Goal: Information Seeking & Learning: Learn about a topic

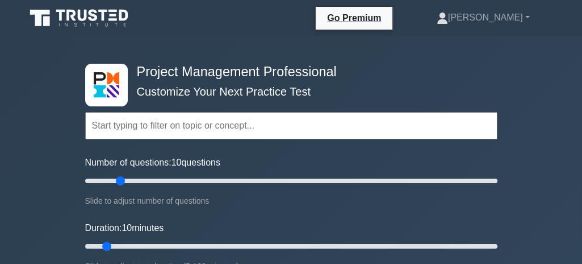
type input "20"
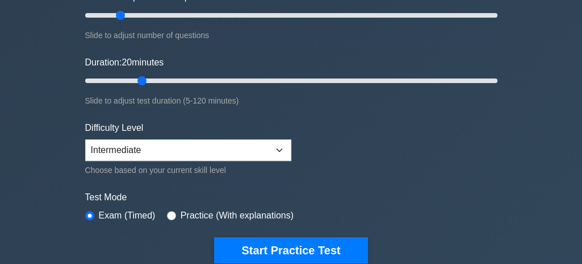
scroll to position [166, 0]
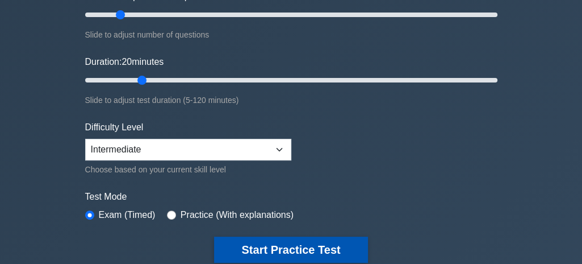
click at [247, 249] on button "Start Practice Test" at bounding box center [290, 249] width 153 height 26
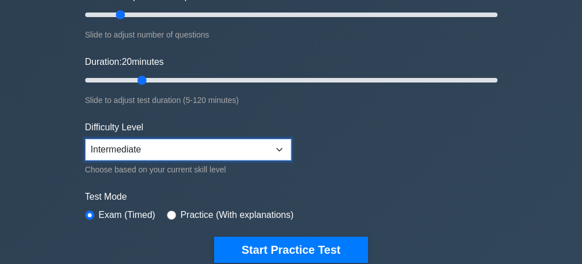
click at [275, 149] on select "Beginner Intermediate Expert" at bounding box center [188, 150] width 206 height 22
select select "beginner"
click option "Beginner" at bounding box center [0, 0] width 0 height 0
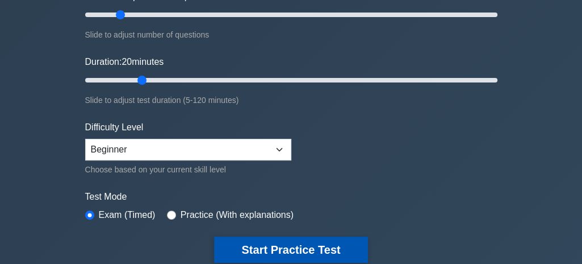
click at [259, 256] on button "Start Practice Test" at bounding box center [290, 249] width 153 height 26
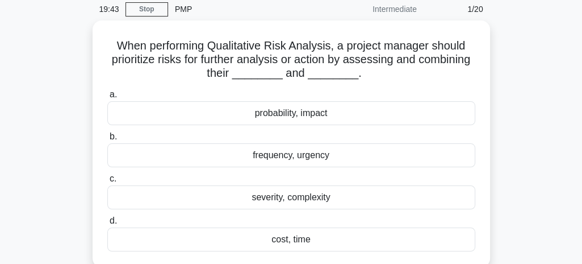
scroll to position [45, 0]
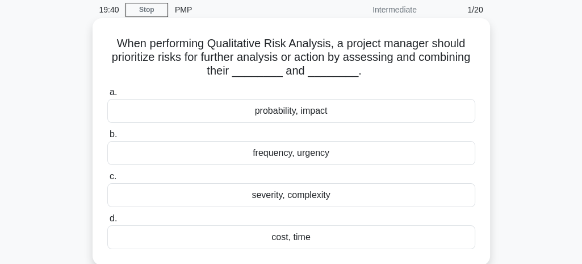
click at [178, 115] on div "probability, impact" at bounding box center [291, 111] width 368 height 24
click at [107, 96] on input "a. probability, impact" at bounding box center [107, 92] width 0 height 7
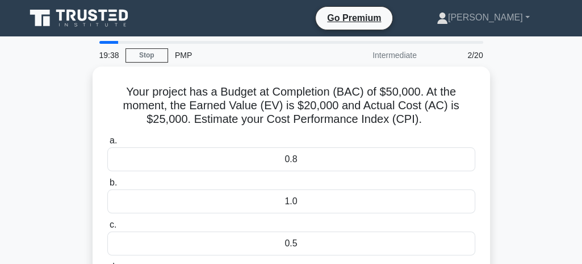
scroll to position [0, 0]
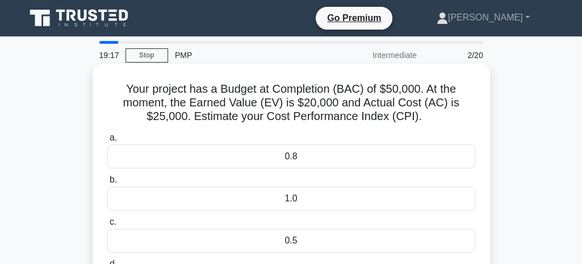
click at [271, 157] on div "0.8" at bounding box center [291, 156] width 368 height 24
click at [107, 141] on input "a. 0.8" at bounding box center [107, 137] width 0 height 7
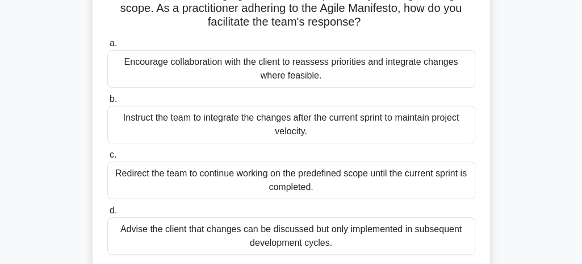
scroll to position [111, 0]
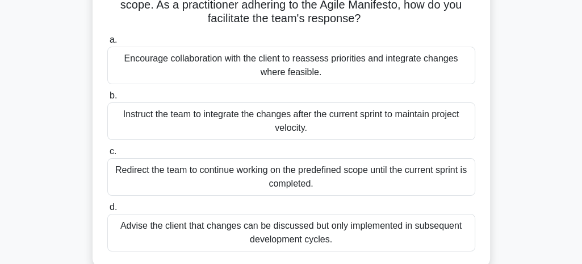
click at [158, 65] on div "Encourage collaboration with the client to reassess priorities and integrate ch…" at bounding box center [291, 65] width 368 height 37
click at [107, 44] on input "a. Encourage collaboration with the client to reassess priorities and integrate…" at bounding box center [107, 39] width 0 height 7
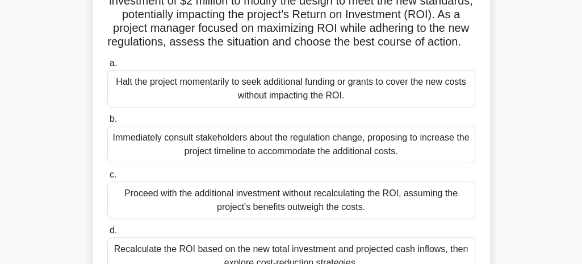
scroll to position [161, 0]
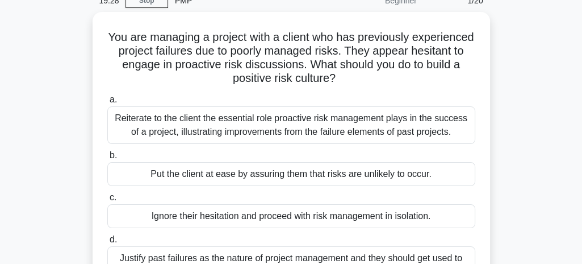
scroll to position [82, 0]
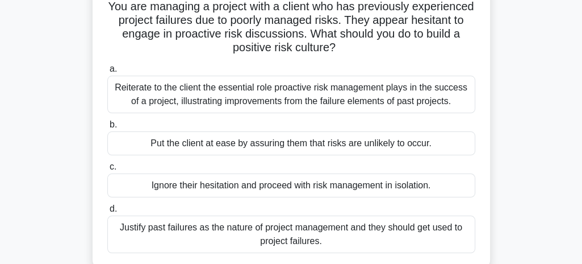
click at [218, 97] on div "Reiterate to the client the essential role proactive risk management plays in t…" at bounding box center [291, 94] width 368 height 37
click at [107, 73] on input "a. Reiterate to the client the essential role proactive risk management plays i…" at bounding box center [107, 68] width 0 height 7
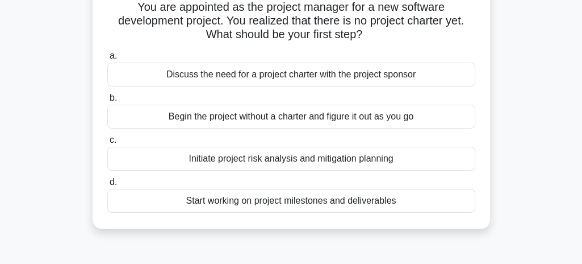
scroll to position [88, 0]
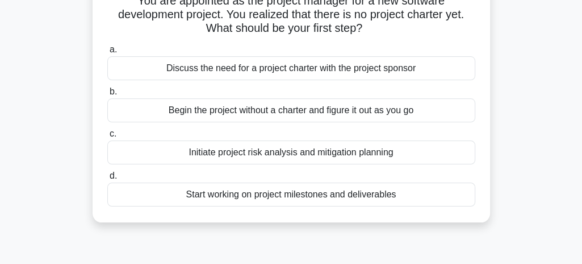
click at [237, 152] on div "Initiate project risk analysis and mitigation planning" at bounding box center [291, 152] width 368 height 24
click at [107, 137] on input "c. Initiate project risk analysis and mitigation planning" at bounding box center [107, 133] width 0 height 7
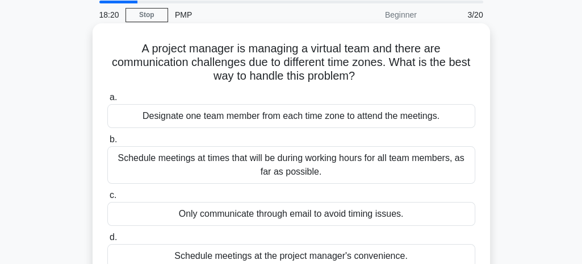
scroll to position [54, 0]
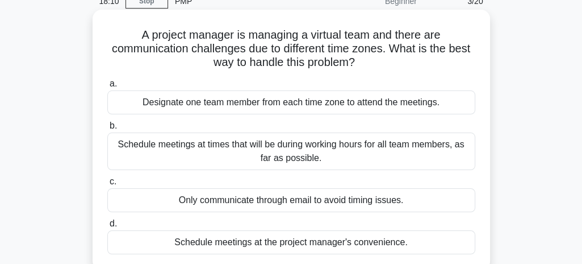
click at [126, 153] on div "Schedule meetings at times that will be during working hours for all team membe…" at bounding box center [291, 150] width 368 height 37
click at [107, 129] on input "b. Schedule meetings at times that will be during working hours for all team me…" at bounding box center [107, 125] width 0 height 7
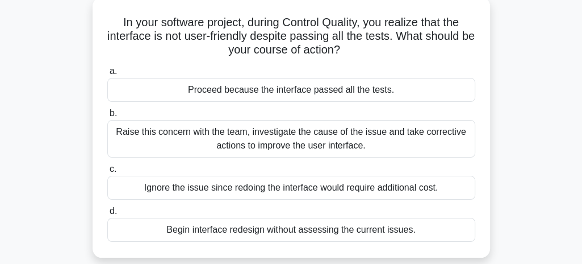
scroll to position [70, 0]
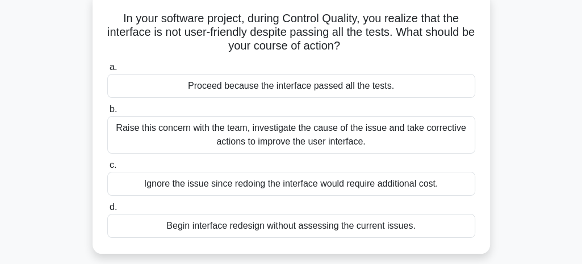
click at [147, 136] on div "Raise this concern with the team, investigate the cause of the issue and take c…" at bounding box center [291, 134] width 368 height 37
click at [107, 113] on input "b. Raise this concern with the team, investigate the cause of the issue and tak…" at bounding box center [107, 109] width 0 height 7
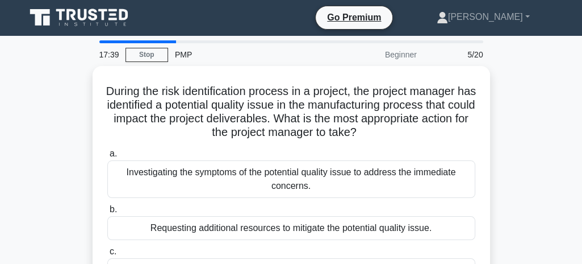
scroll to position [0, 0]
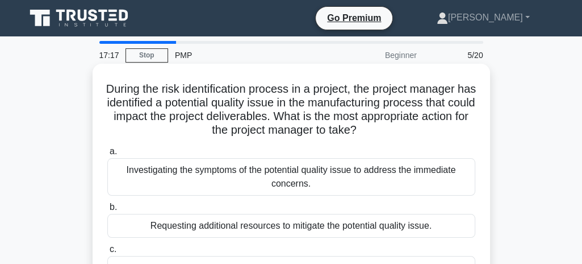
click at [445, 182] on div "Investigating the symptoms of the potential quality issue to address the immedi…" at bounding box center [291, 176] width 368 height 37
click at [107, 155] on input "a. Investigating the symptoms of the potential quality issue to address the imm…" at bounding box center [107, 151] width 0 height 7
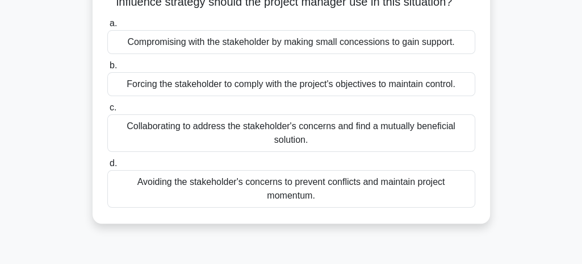
scroll to position [144, 0]
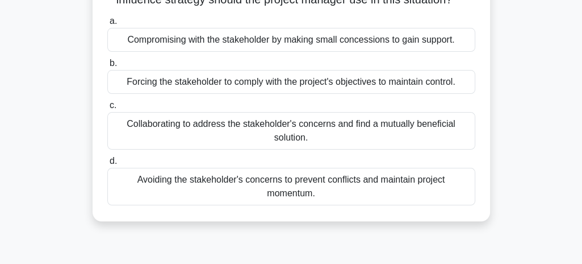
click at [457, 141] on div "Collaborating to address the stakeholder's concerns and find a mutually benefic…" at bounding box center [291, 130] width 368 height 37
click at [107, 109] on input "c. Collaborating to address the stakeholder's concerns and find a mutually bene…" at bounding box center [107, 105] width 0 height 7
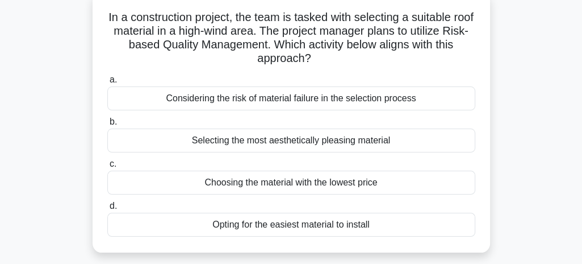
scroll to position [75, 0]
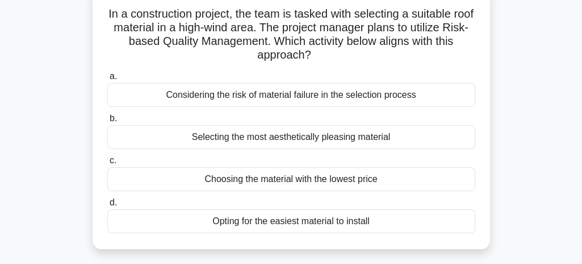
click at [430, 140] on div "Selecting the most aesthetically pleasing material" at bounding box center [291, 137] width 368 height 24
click at [107, 122] on input "b. Selecting the most aesthetically pleasing material" at bounding box center [107, 118] width 0 height 7
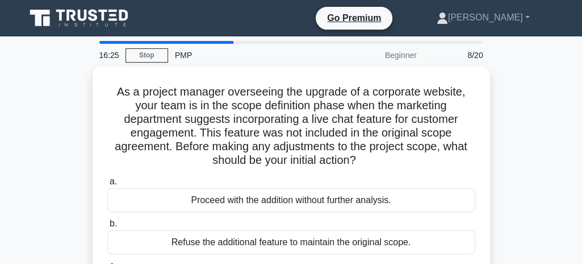
scroll to position [0, 0]
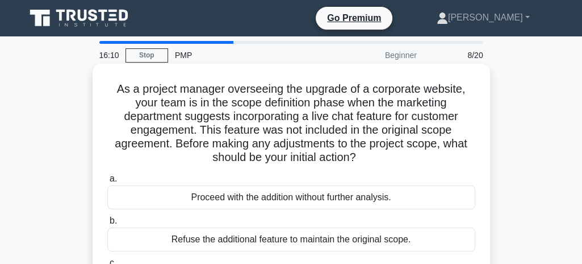
click at [453, 172] on div "a. Proceed with the addition without further analysis. b. Refuse the additional…" at bounding box center [292, 253] width 382 height 168
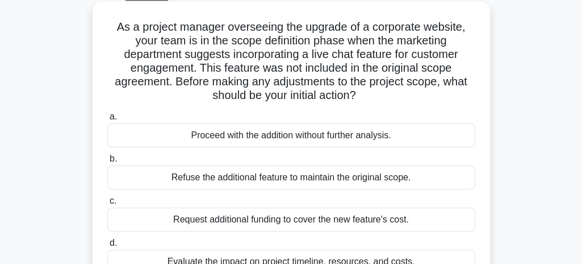
scroll to position [66, 0]
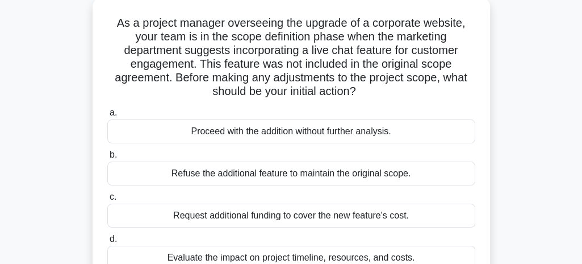
click at [432, 223] on div "Request additional funding to cover the new feature's cost." at bounding box center [291, 215] width 368 height 24
click at [107, 200] on input "c. Request additional funding to cover the new feature's cost." at bounding box center [107, 196] width 0 height 7
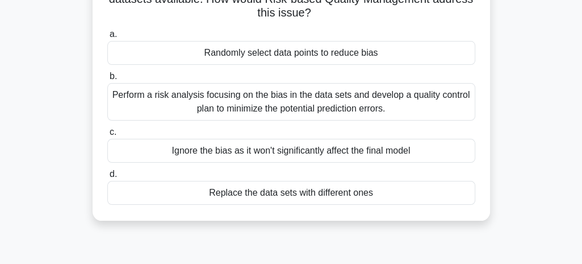
scroll to position [118, 0]
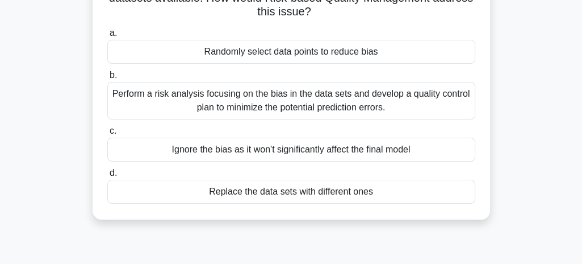
click at [440, 107] on div "Perform a risk analysis focusing on the bias in the data sets and develop a qua…" at bounding box center [291, 100] width 368 height 37
click at [107, 79] on input "b. Perform a risk analysis focusing on the bias in the data sets and develop a …" at bounding box center [107, 75] width 0 height 7
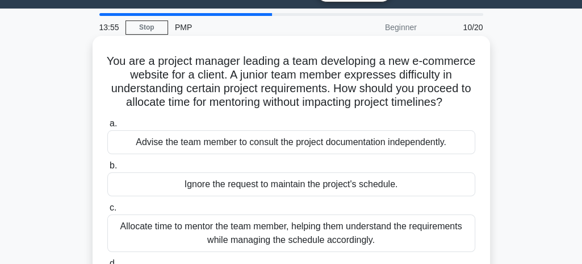
scroll to position [42, 0]
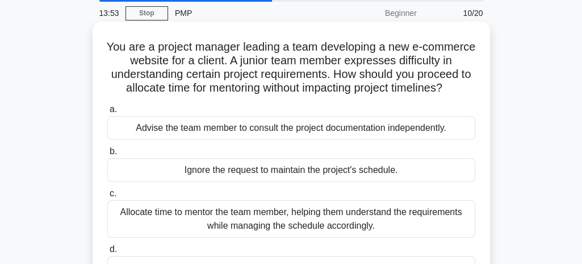
click at [453, 218] on div "Allocate time to mentor the team member, helping them understand the requiremen…" at bounding box center [291, 218] width 368 height 37
click at [107, 197] on input "c. Allocate time to mentor the team member, helping them understand the require…" at bounding box center [107, 193] width 0 height 7
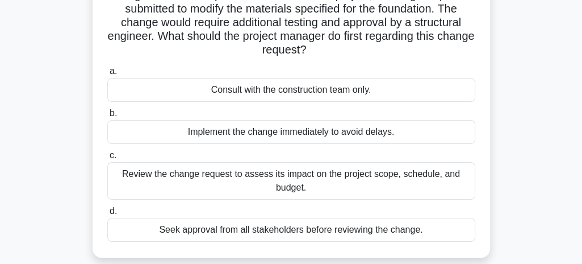
scroll to position [99, 0]
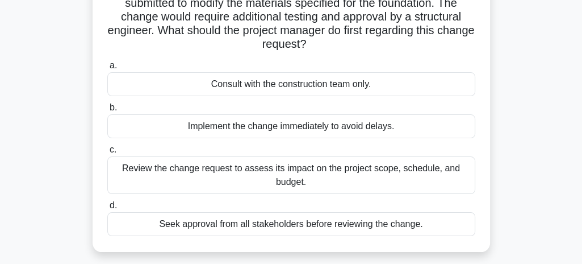
click at [453, 189] on div "Review the change request to assess its impact on the project scope, schedule, …" at bounding box center [291, 174] width 368 height 37
click at [107, 153] on input "c. Review the change request to assess its impact on the project scope, schedul…" at bounding box center [107, 149] width 0 height 7
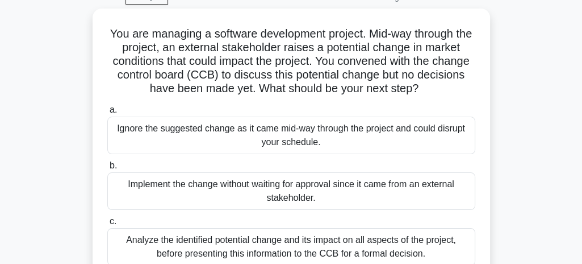
scroll to position [78, 0]
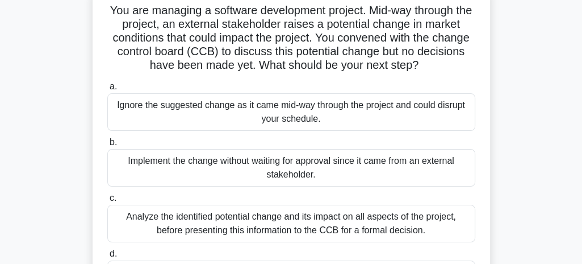
click at [446, 235] on div "Analyze the identified potential change and its impact on all aspects of the pr…" at bounding box center [291, 222] width 368 height 37
click at [107, 202] on input "c. Analyze the identified potential change and its impact on all aspects of the…" at bounding box center [107, 197] width 0 height 7
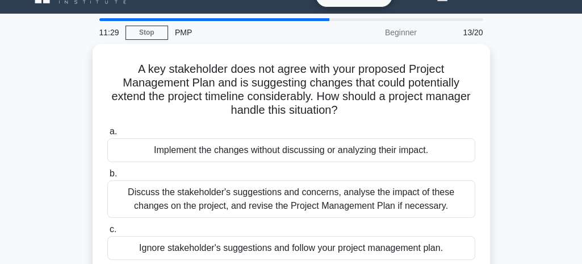
scroll to position [43, 0]
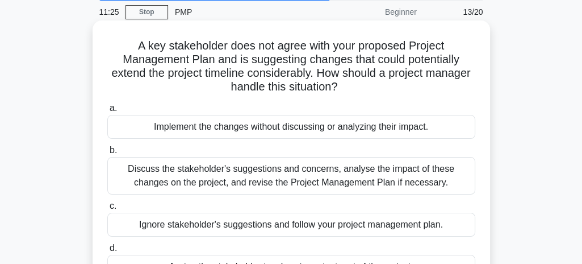
click at [453, 190] on div "Discuss the stakeholder's suggestions and concerns, analyse the impact of these…" at bounding box center [291, 175] width 368 height 37
click at [107, 154] on input "b. Discuss the stakeholder's suggestions and concerns, analyse the impact of th…" at bounding box center [107, 150] width 0 height 7
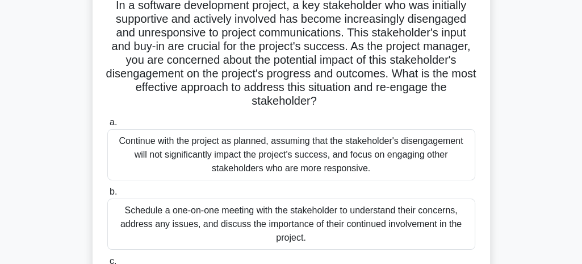
scroll to position [88, 0]
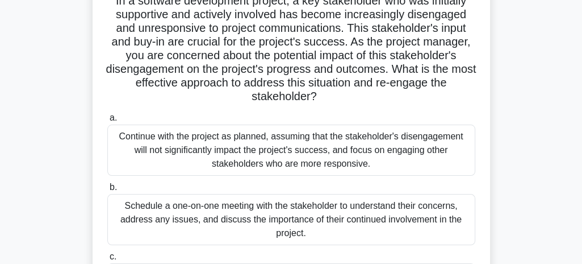
click at [445, 231] on div "Schedule a one-on-one meeting with the stakeholder to understand their concerns…" at bounding box center [291, 219] width 368 height 51
click at [107, 191] on input "b. Schedule a one-on-one meeting with the stakeholder to understand their conce…" at bounding box center [107, 186] width 0 height 7
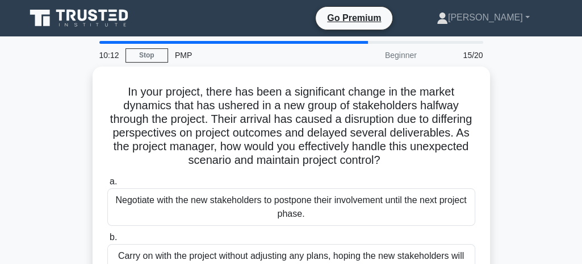
scroll to position [19, 0]
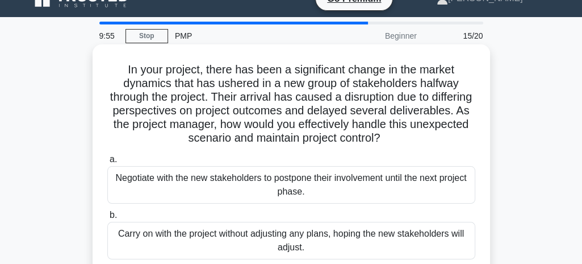
click at [436, 234] on div "Carry on with the project without adjusting any plans, hoping the new stakehold…" at bounding box center [291, 239] width 368 height 37
click at [107, 219] on input "b. Carry on with the project without adjusting any plans, hoping the new stakeh…" at bounding box center [107, 214] width 0 height 7
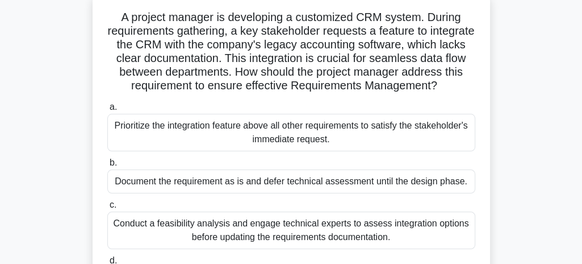
scroll to position [81, 0]
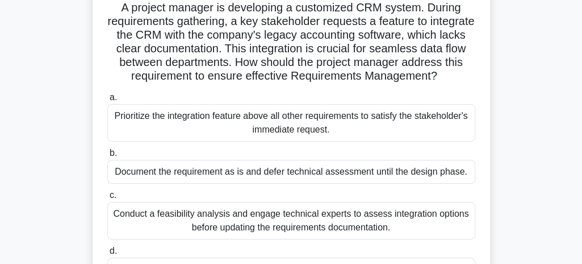
click at [444, 231] on div "Conduct a feasibility analysis and engage technical experts to assess integrati…" at bounding box center [291, 220] width 368 height 37
click at [107, 199] on input "c. Conduct a feasibility analysis and engage technical experts to assess integr…" at bounding box center [107, 194] width 0 height 7
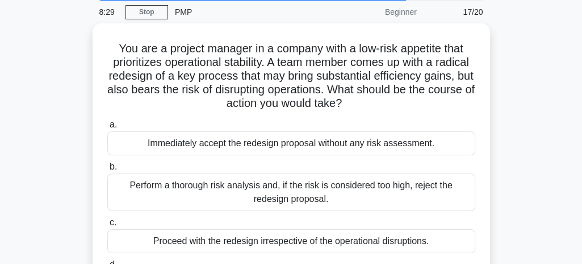
scroll to position [52, 0]
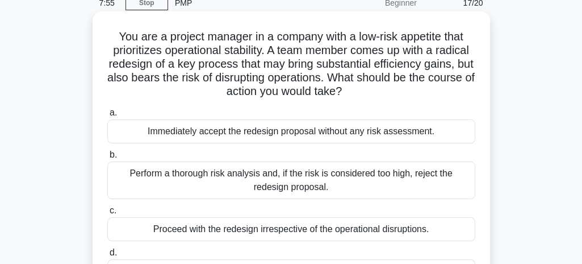
click at [147, 177] on div "Perform a thorough risk analysis and, if the risk is considered too high, rejec…" at bounding box center [291, 179] width 368 height 37
click at [107, 158] on input "b. Perform a thorough risk analysis and, if the risk is considered too high, re…" at bounding box center [107, 154] width 0 height 7
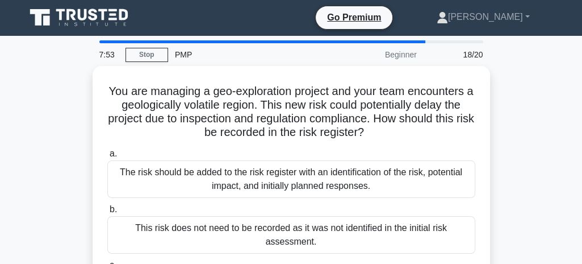
scroll to position [0, 0]
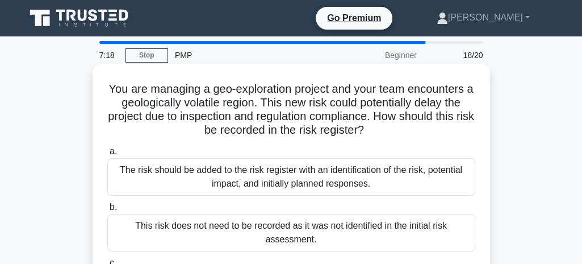
click at [153, 178] on div "The risk should be added to the risk register with an identification of the ris…" at bounding box center [291, 176] width 368 height 37
click at [107, 155] on input "a. The risk should be added to the risk register with an identification of the …" at bounding box center [107, 151] width 0 height 7
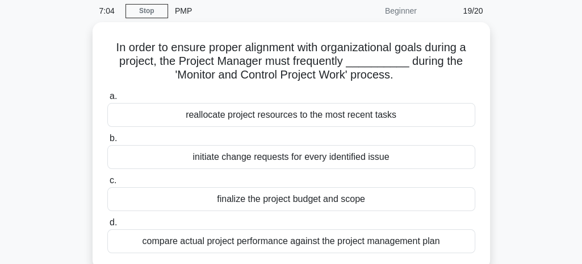
scroll to position [45, 0]
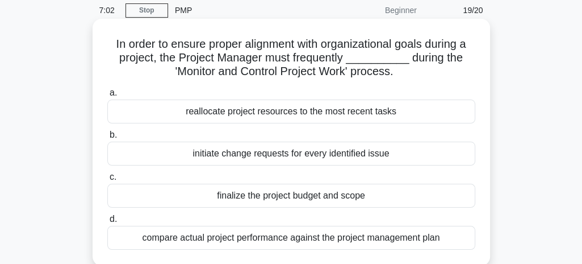
click at [153, 248] on div "compare actual project performance against the project management plan" at bounding box center [291, 237] width 368 height 24
click at [107, 223] on input "d. compare actual project performance against the project management plan" at bounding box center [107, 218] width 0 height 7
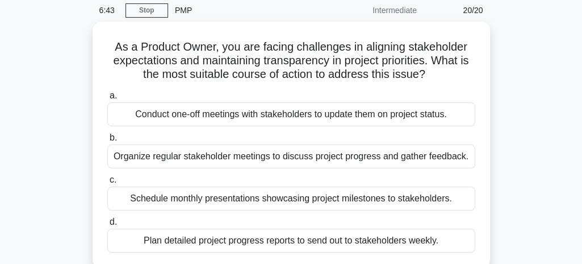
scroll to position [45, 0]
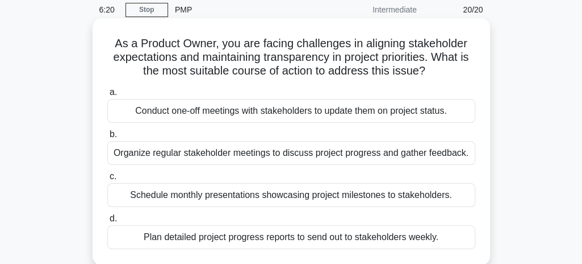
click at [145, 203] on div "Schedule monthly presentations showcasing project milestones to stakeholders." at bounding box center [291, 195] width 368 height 24
click at [107, 180] on input "c. Schedule monthly presentations showcasing project milestones to stakeholders." at bounding box center [107, 176] width 0 height 7
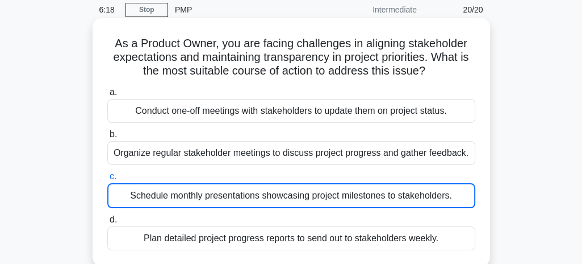
scroll to position [64, 0]
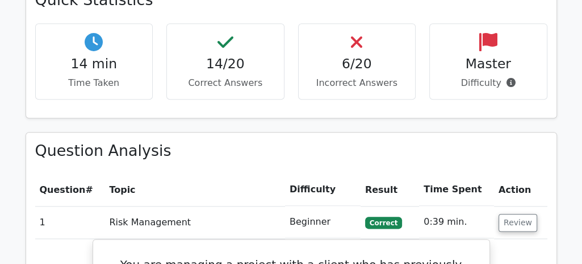
scroll to position [870, 0]
